Goal: Transaction & Acquisition: Purchase product/service

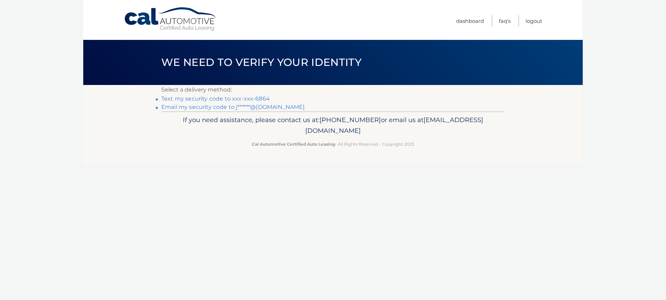
click at [254, 99] on link "Text my security code to xxx-xxx-6864" at bounding box center [215, 98] width 109 height 7
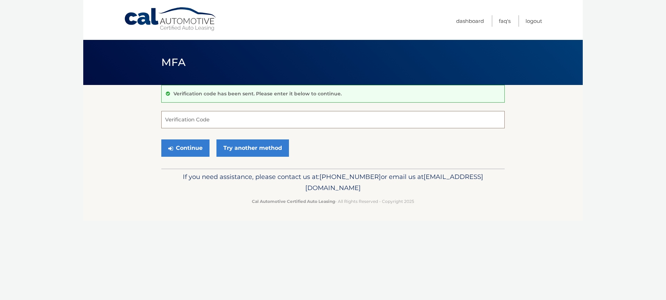
click at [230, 121] on input "Verification Code" at bounding box center [333, 119] width 344 height 17
type input "991104"
click at [188, 146] on button "Continue" at bounding box center [185, 148] width 48 height 17
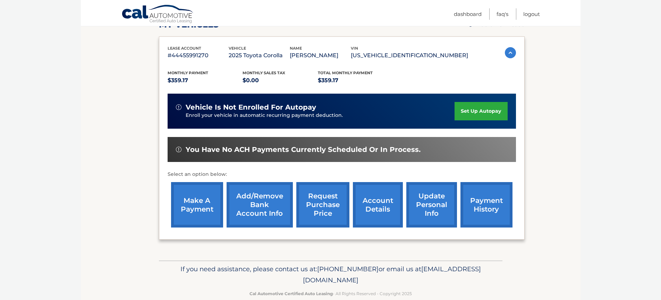
scroll to position [113, 0]
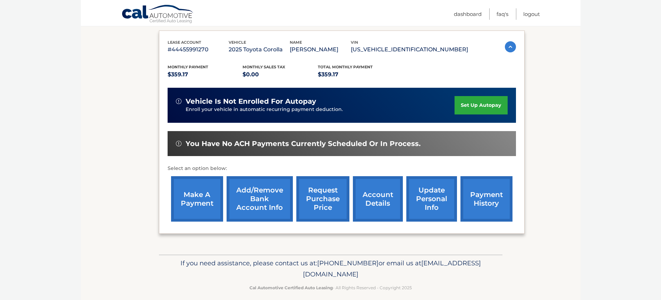
click at [186, 201] on link "make a payment" at bounding box center [197, 198] width 52 height 45
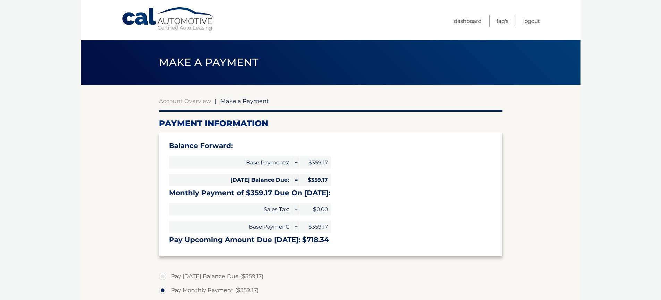
select select "ZGI1NWU4MTUtZWExNC00ZjYwLWJhNmYtOTVjNjg1ZTE2MDRm"
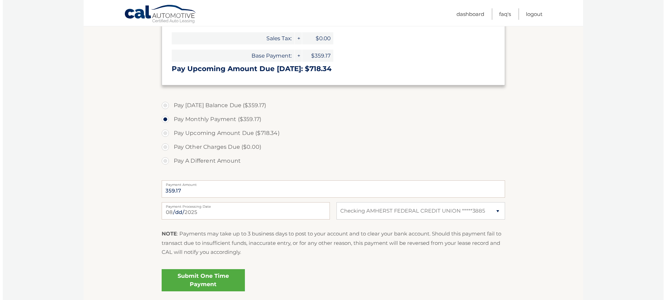
scroll to position [180, 0]
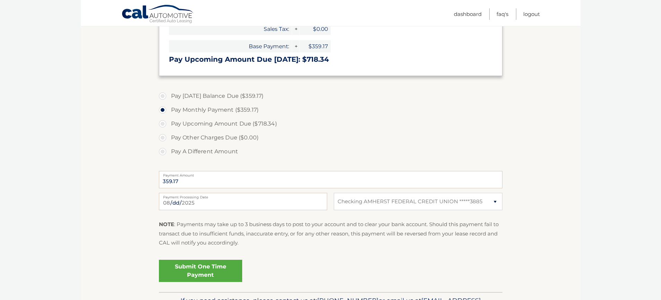
click at [198, 269] on link "Submit One Time Payment" at bounding box center [200, 271] width 83 height 22
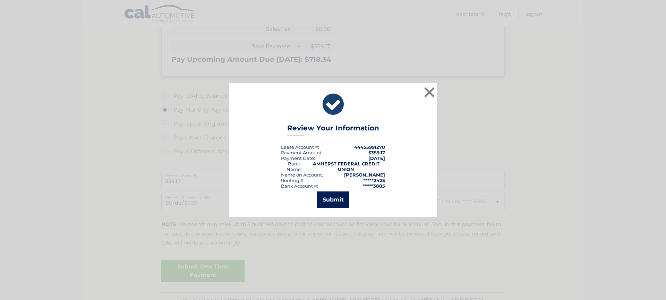
click at [326, 199] on button "Submit" at bounding box center [333, 200] width 32 height 17
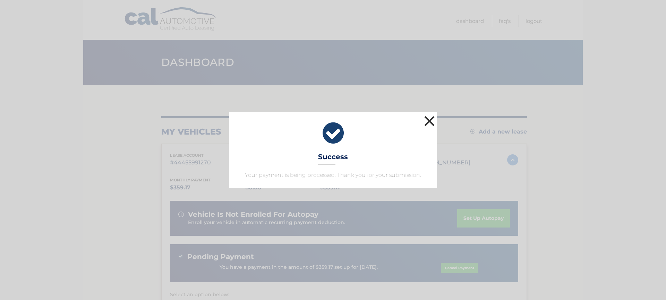
click at [426, 120] on button "×" at bounding box center [430, 121] width 14 height 14
